Goal: Task Accomplishment & Management: Manage account settings

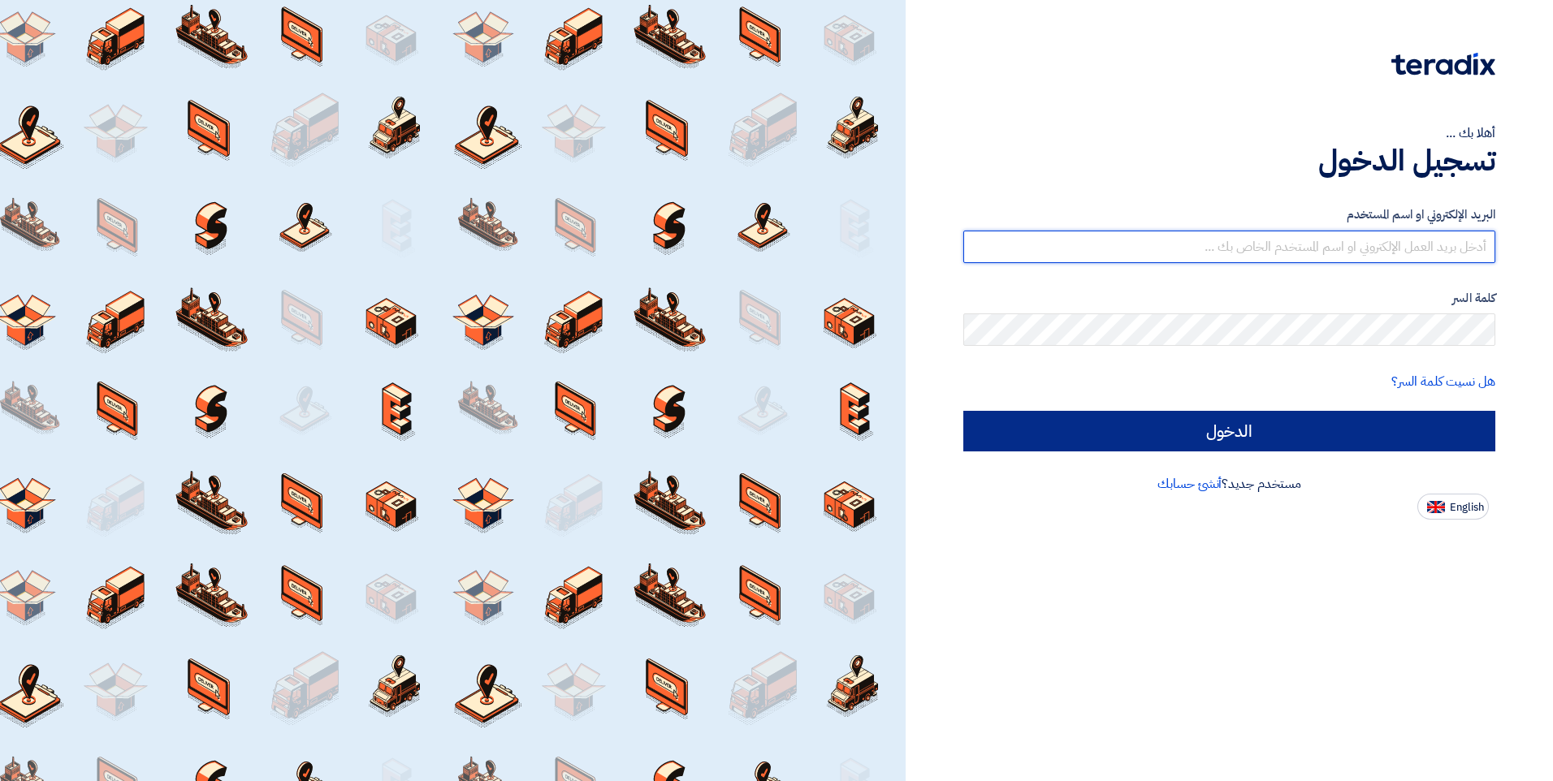
type input "[EMAIL_ADDRESS][DOMAIN_NAME]"
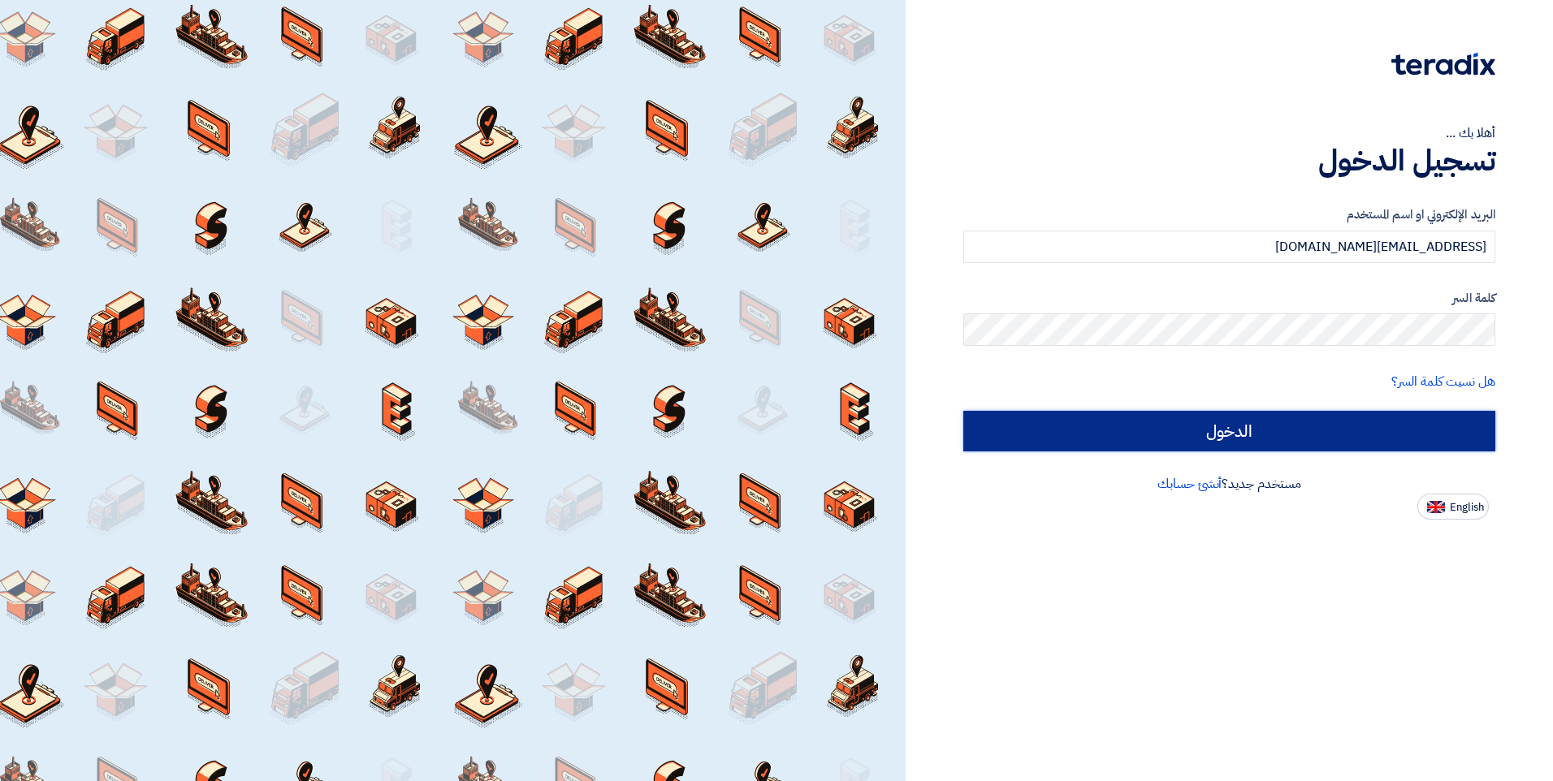
click at [1306, 442] on input "الدخول" at bounding box center [1229, 431] width 532 height 41
